Goal: Task Accomplishment & Management: Manage account settings

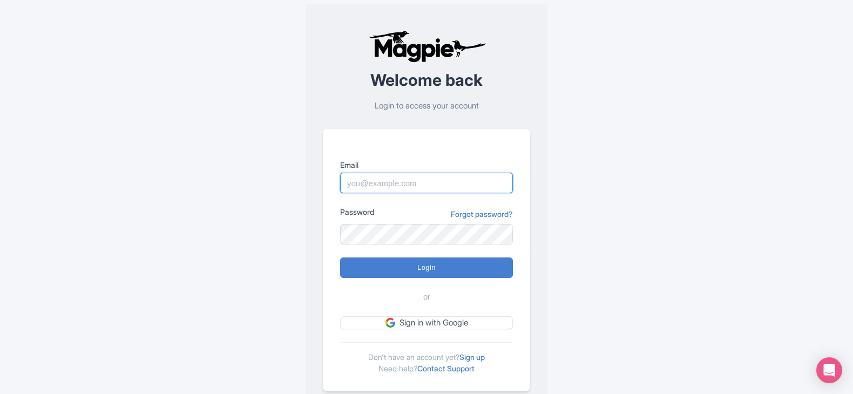
type input "imshanmohamed@gmail.com"
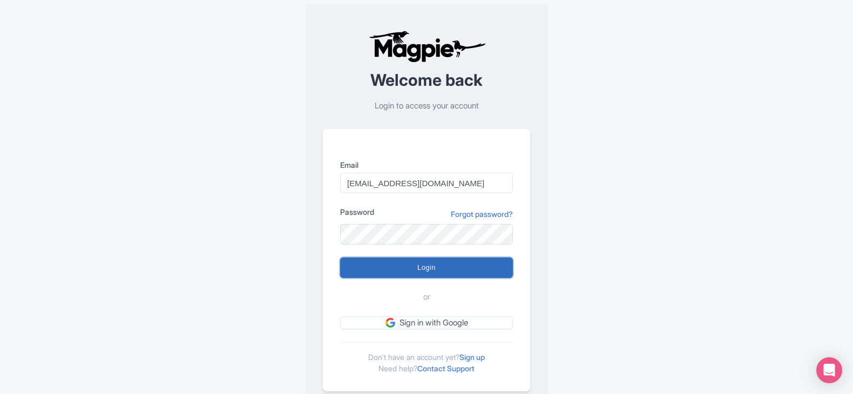
click at [437, 276] on input "Login" at bounding box center [426, 268] width 173 height 21
type input "Logging in..."
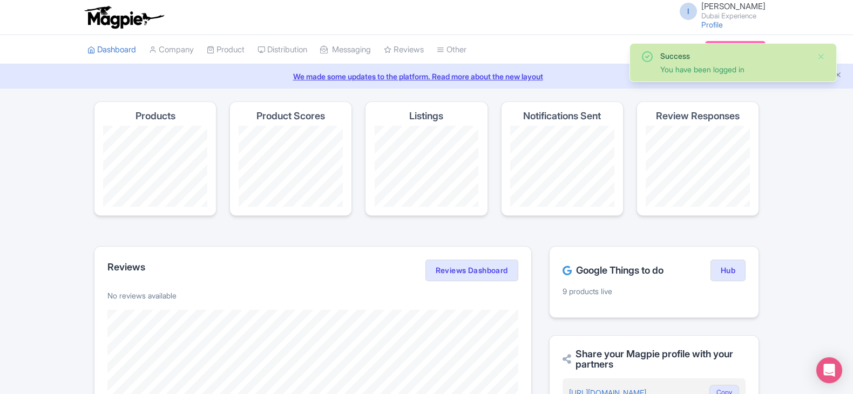
click at [286, 116] on h4 "Product Scores" at bounding box center [290, 116] width 69 height 11
click at [242, 72] on link "My Products" at bounding box center [258, 77] width 103 height 17
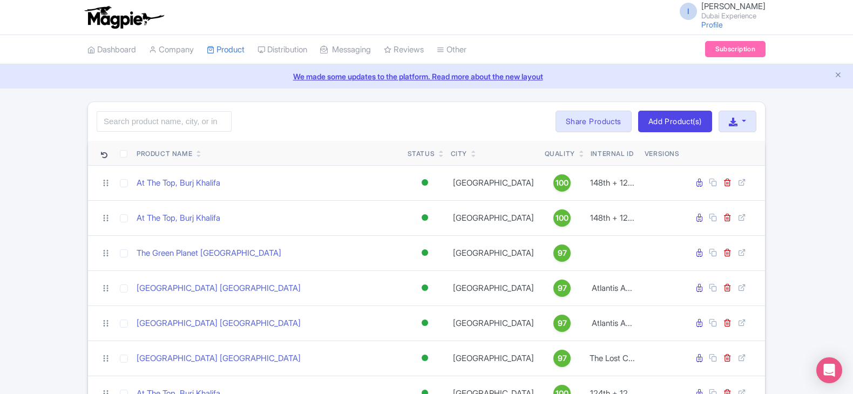
scroll to position [272, 0]
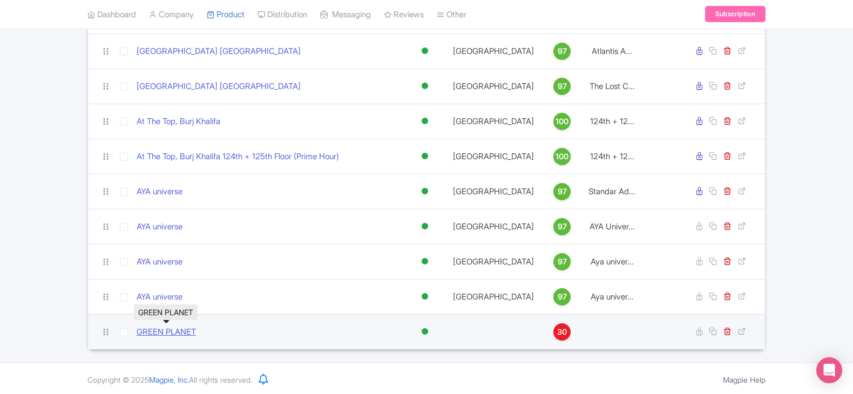
click at [170, 334] on link "GREEN PLANET" at bounding box center [166, 332] width 59 height 12
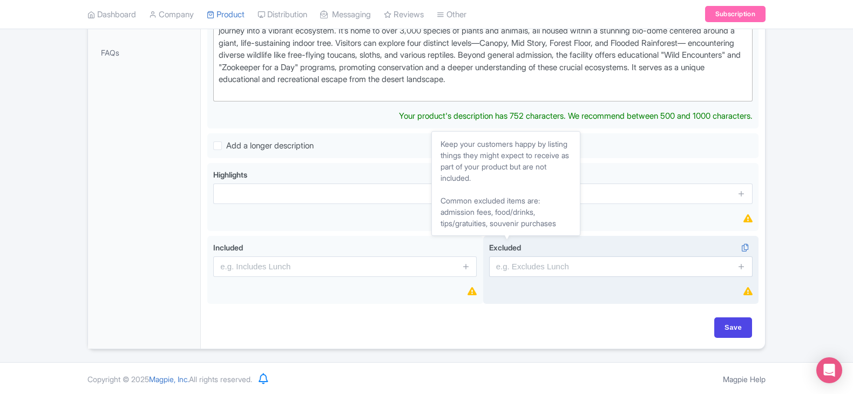
scroll to position [346, 0]
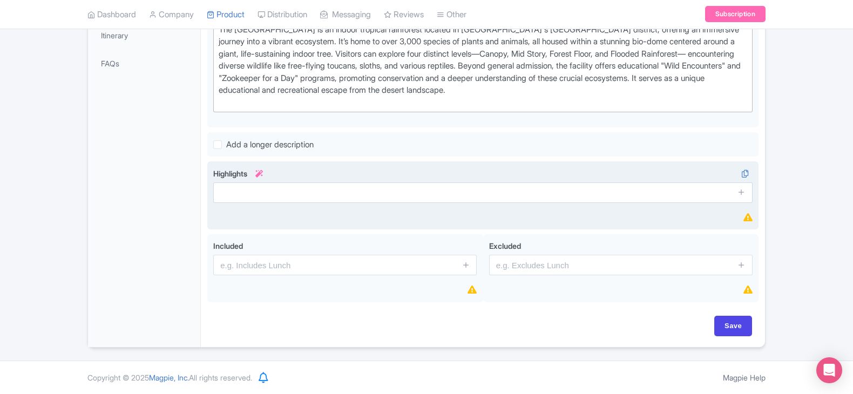
click at [736, 190] on span at bounding box center [742, 193] width 22 height 21
click at [739, 193] on icon at bounding box center [742, 193] width 8 height 8
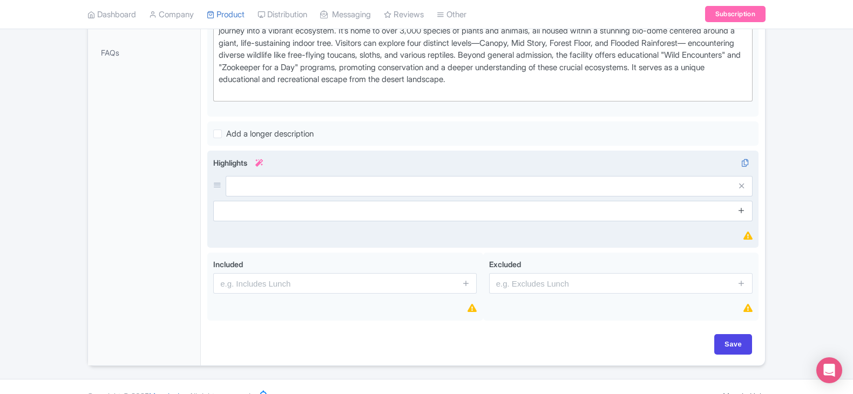
click at [741, 219] on span at bounding box center [742, 211] width 22 height 21
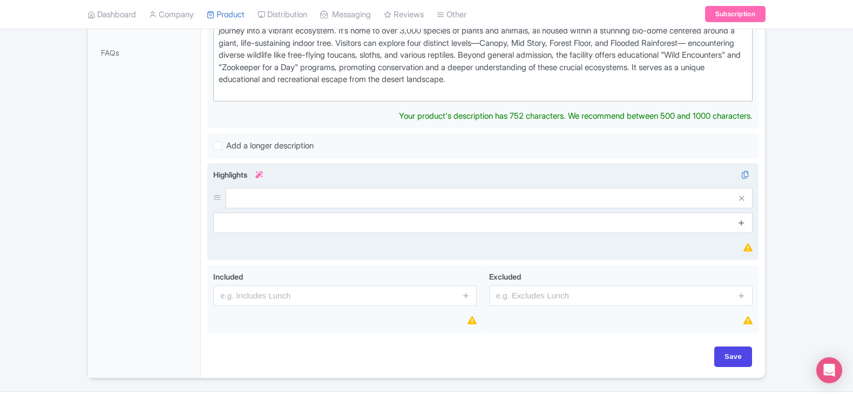
scroll to position [359, 0]
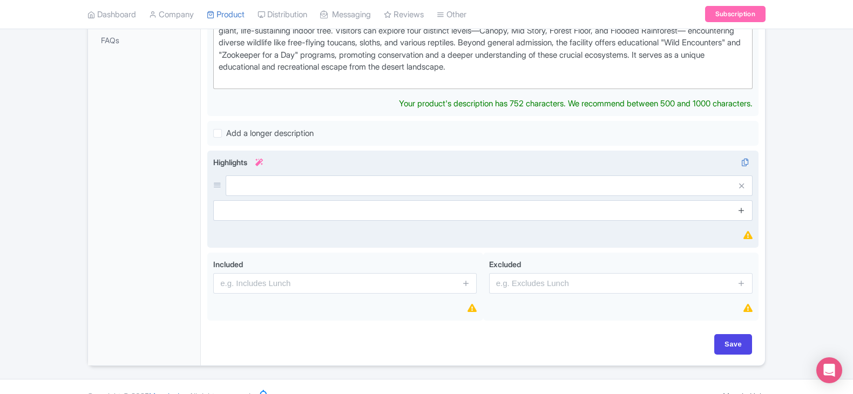
click at [740, 217] on div "Highlights i" at bounding box center [482, 199] width 539 height 85
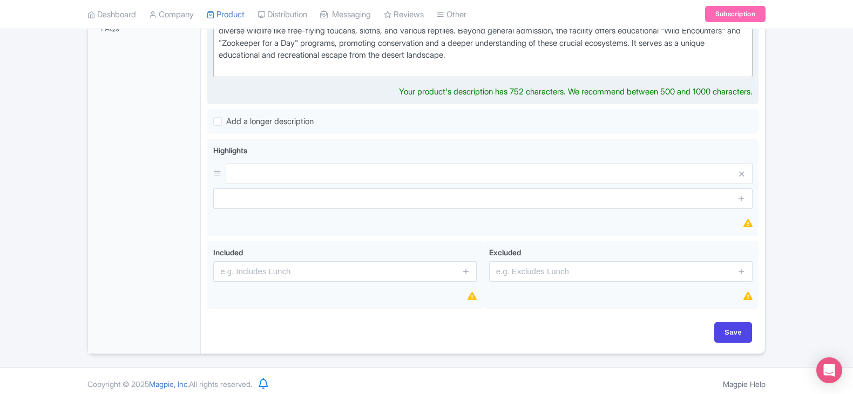
scroll to position [0, 0]
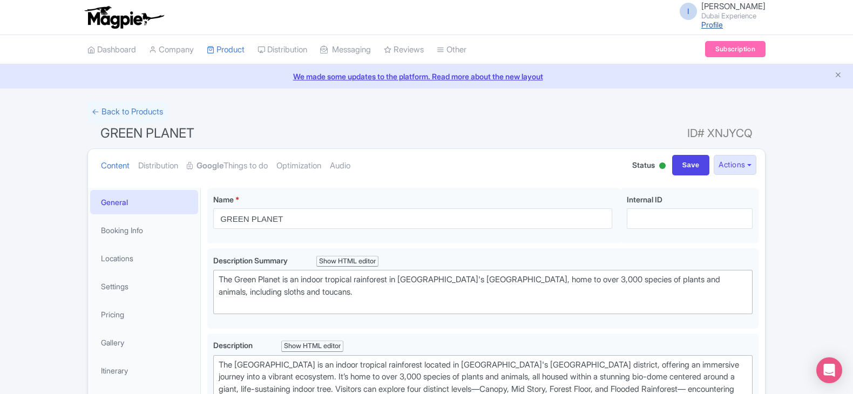
click at [723, 23] on link "Profile" at bounding box center [712, 24] width 22 height 9
